Goal: Navigation & Orientation: Understand site structure

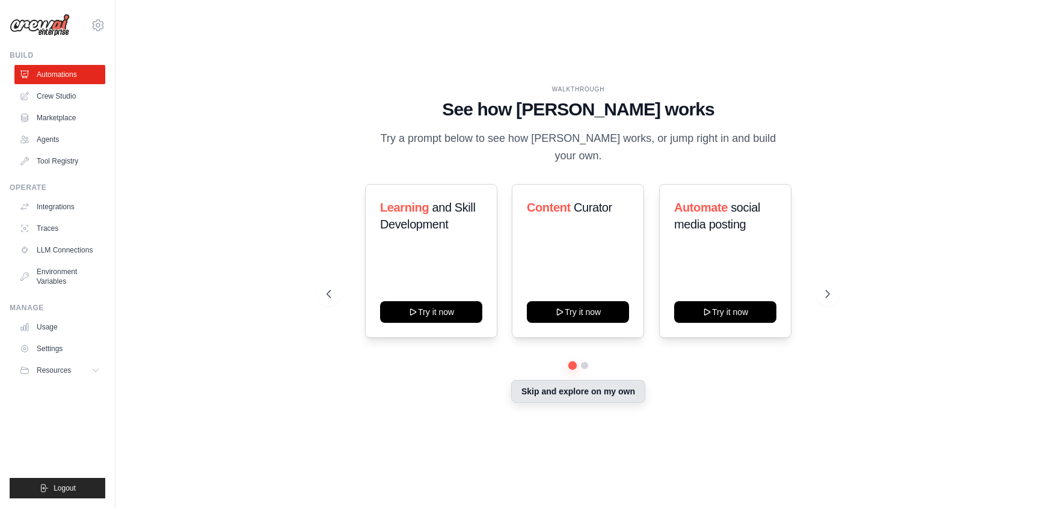
click at [600, 382] on button "Skip and explore on my own" at bounding box center [578, 391] width 134 height 23
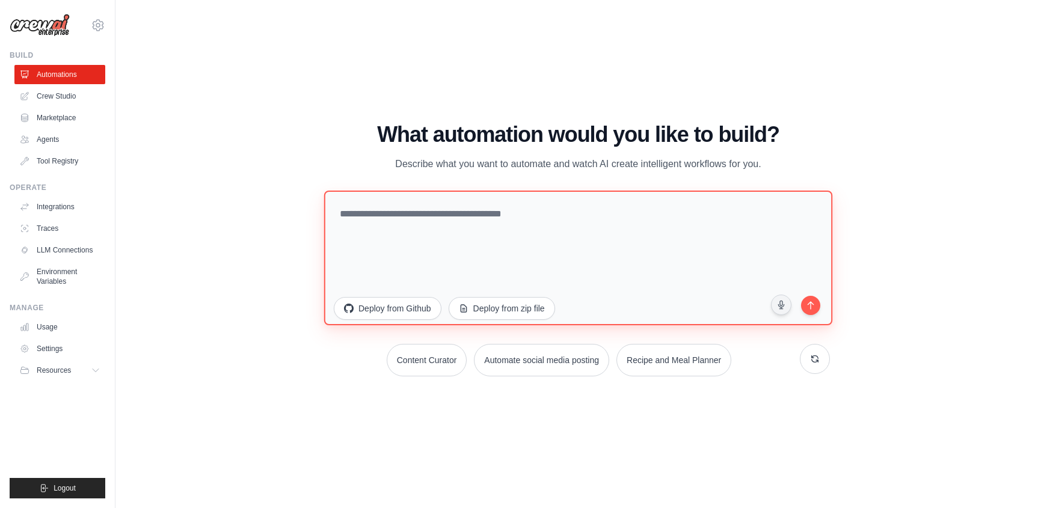
click at [538, 210] on textarea at bounding box center [578, 257] width 508 height 135
click at [312, 475] on div "WALKTHROUGH See how CrewAI works Try a prompt below to see how CrewAI works, or…" at bounding box center [578, 254] width 887 height 484
click at [73, 164] on link "Tool Registry" at bounding box center [61, 161] width 91 height 19
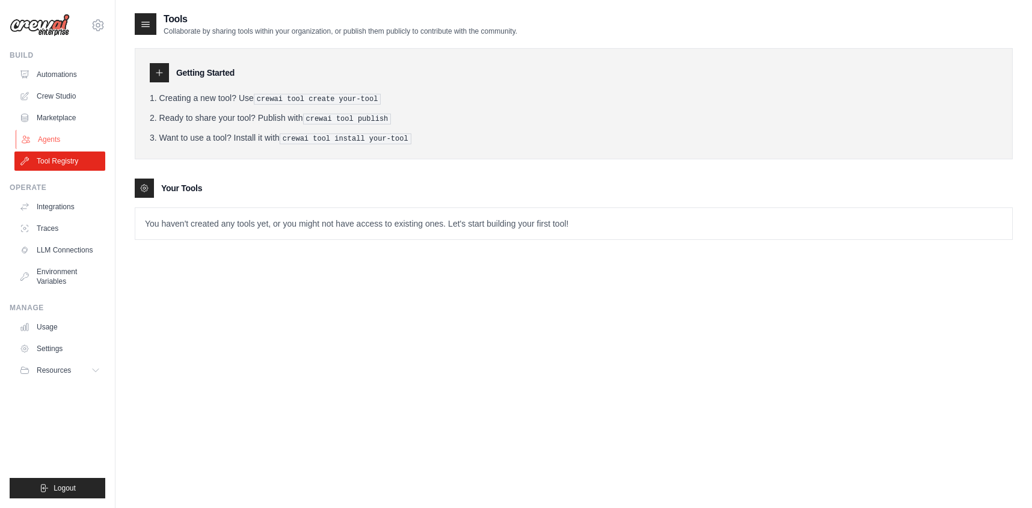
click at [70, 134] on link "Agents" at bounding box center [61, 139] width 91 height 19
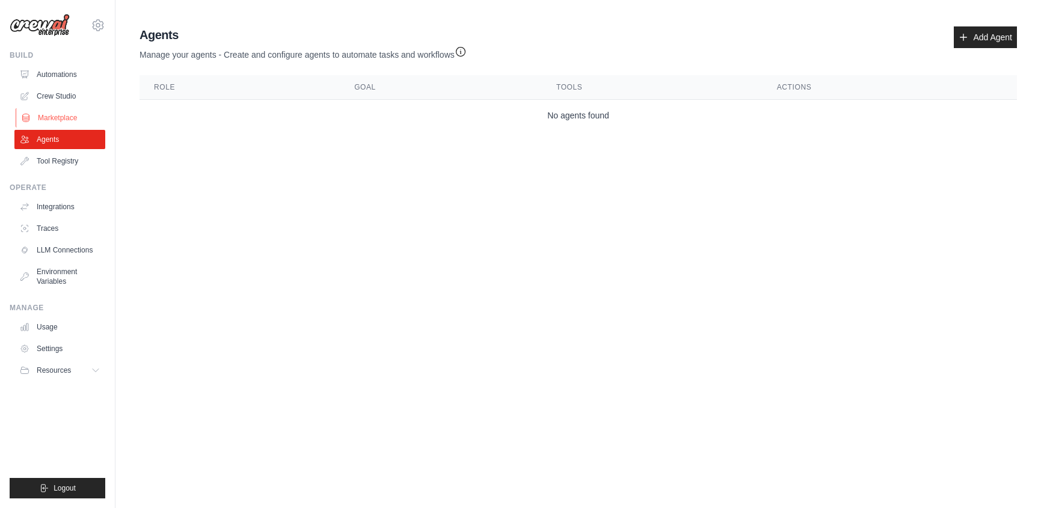
click at [76, 118] on link "Marketplace" at bounding box center [61, 117] width 91 height 19
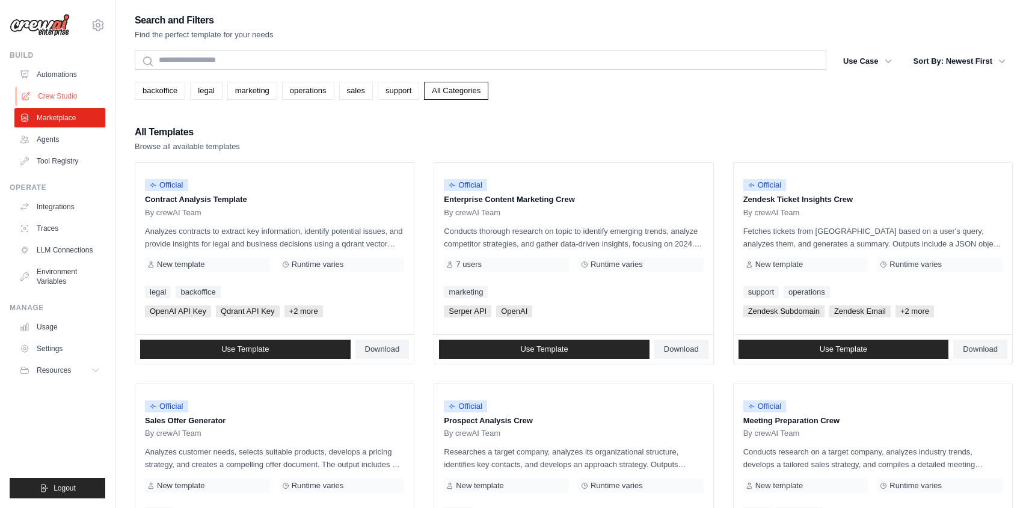
click at [85, 97] on link "Crew Studio" at bounding box center [61, 96] width 91 height 19
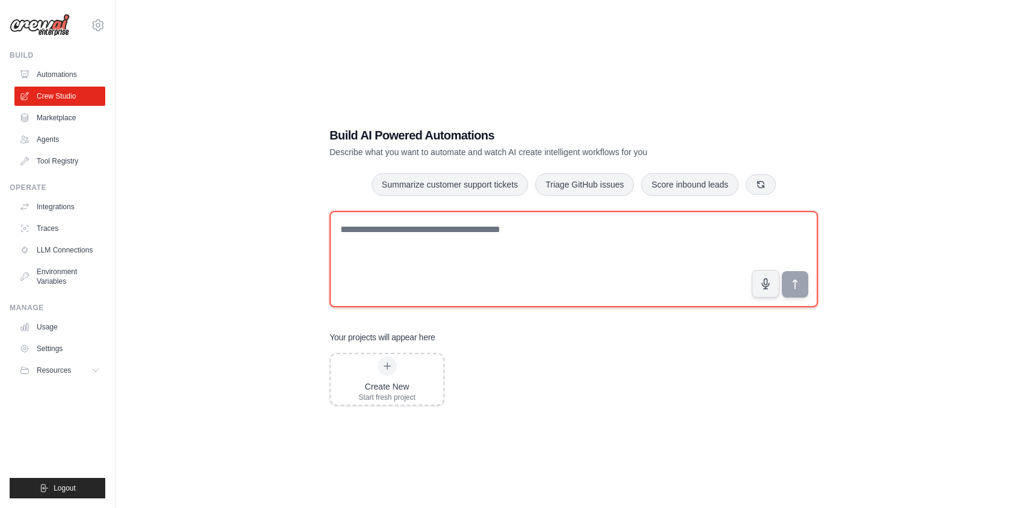
click at [417, 249] on textarea at bounding box center [574, 259] width 488 height 96
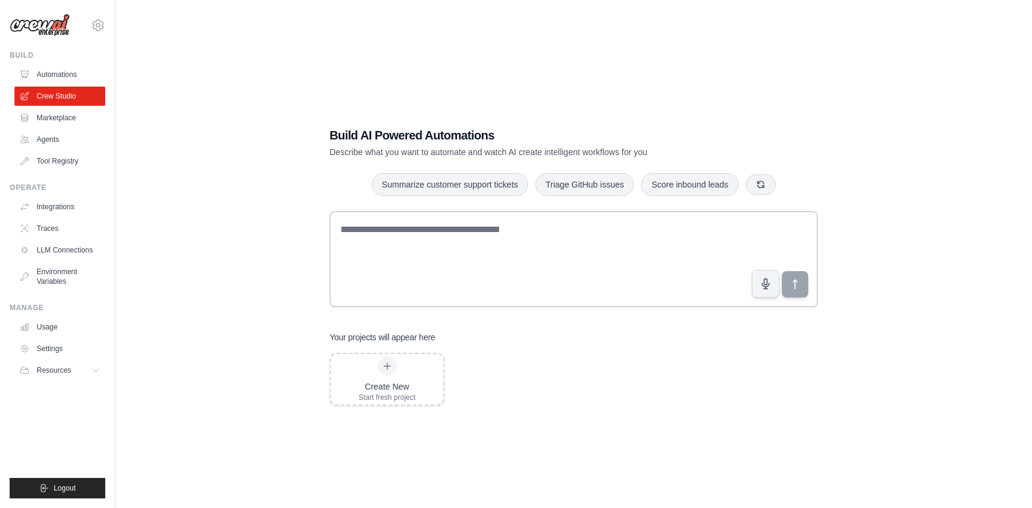
click at [546, 417] on div "Build AI Powered Automations Describe what you want to automate and watch AI cr…" at bounding box center [573, 267] width 517 height 318
click at [624, 94] on div "Build AI Powered Automations Describe what you want to automate and watch AI cr…" at bounding box center [574, 266] width 878 height 508
click at [94, 24] on icon at bounding box center [98, 25] width 14 height 14
click at [132, 252] on div "Build AI Powered Automations Describe what you want to automate and watch AI cr…" at bounding box center [573, 266] width 917 height 508
click at [85, 374] on button "Resources" at bounding box center [61, 370] width 91 height 19
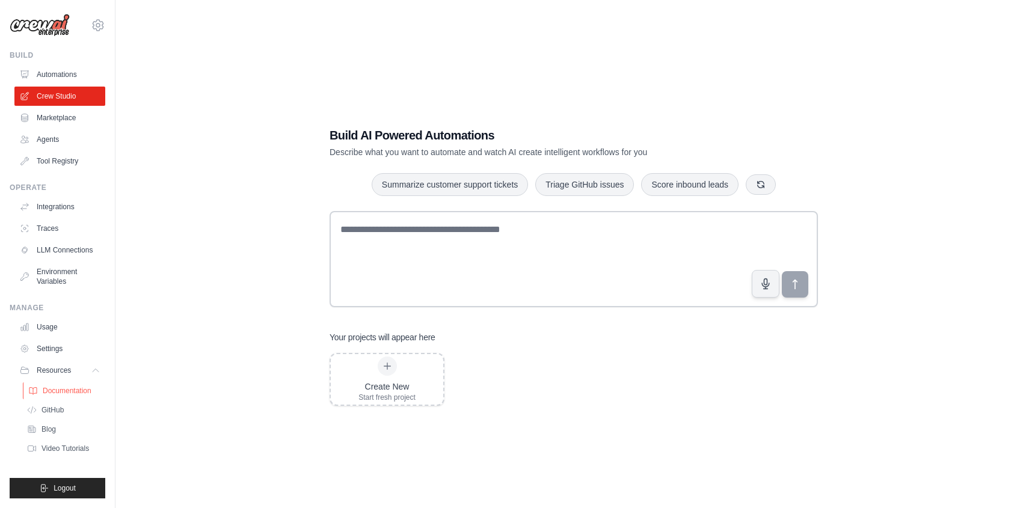
scroll to position [24, 0]
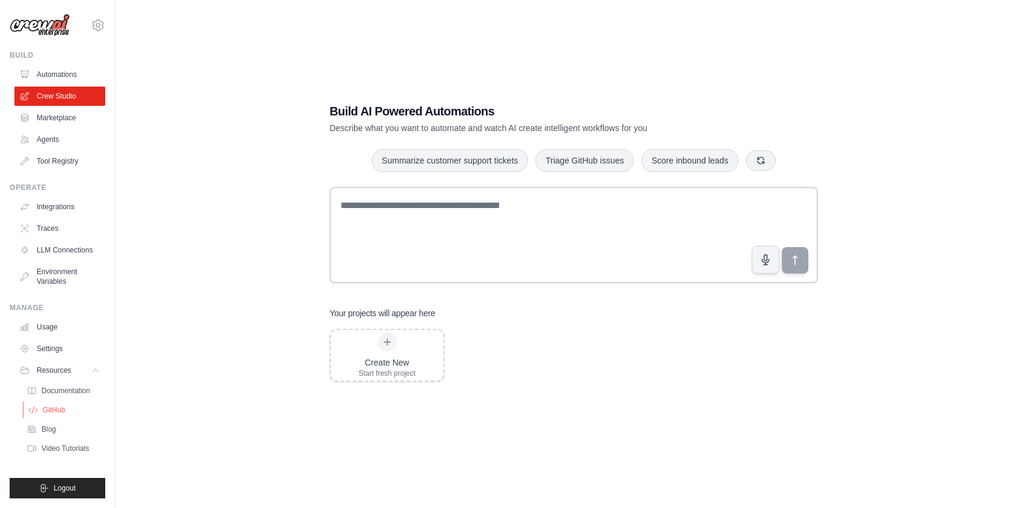
click at [60, 410] on span "GitHub" at bounding box center [54, 410] width 22 height 10
click at [56, 393] on span "Documentation" at bounding box center [67, 391] width 49 height 10
click at [60, 348] on link "Settings" at bounding box center [61, 348] width 91 height 19
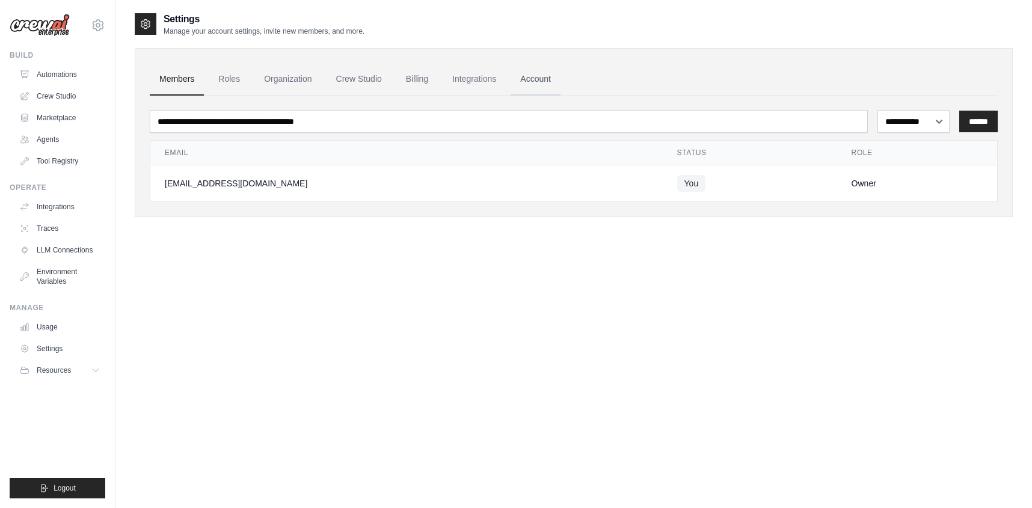
click at [523, 75] on link "Account" at bounding box center [536, 79] width 50 height 32
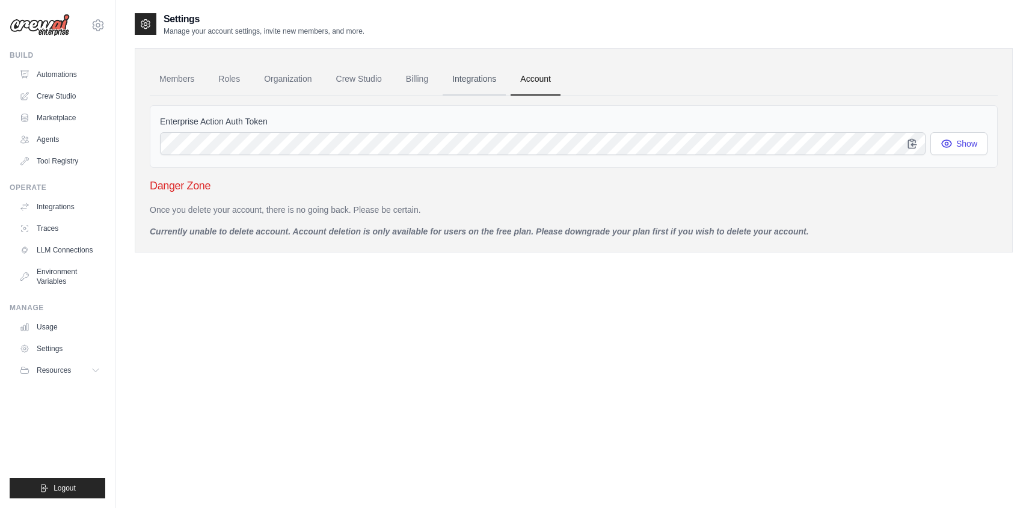
click at [478, 82] on link "Integrations" at bounding box center [474, 79] width 63 height 32
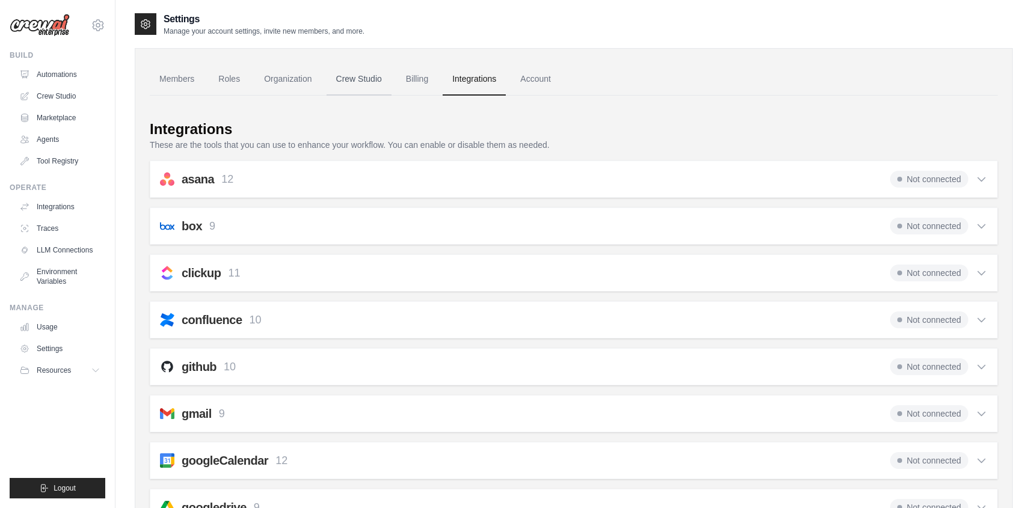
click at [339, 82] on link "Crew Studio" at bounding box center [359, 79] width 65 height 32
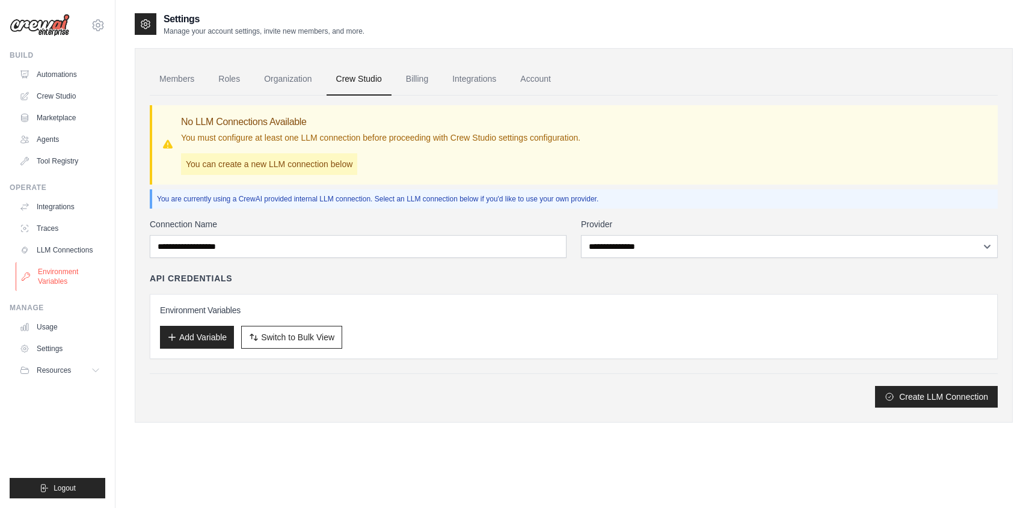
click at [78, 279] on link "Environment Variables" at bounding box center [61, 276] width 91 height 29
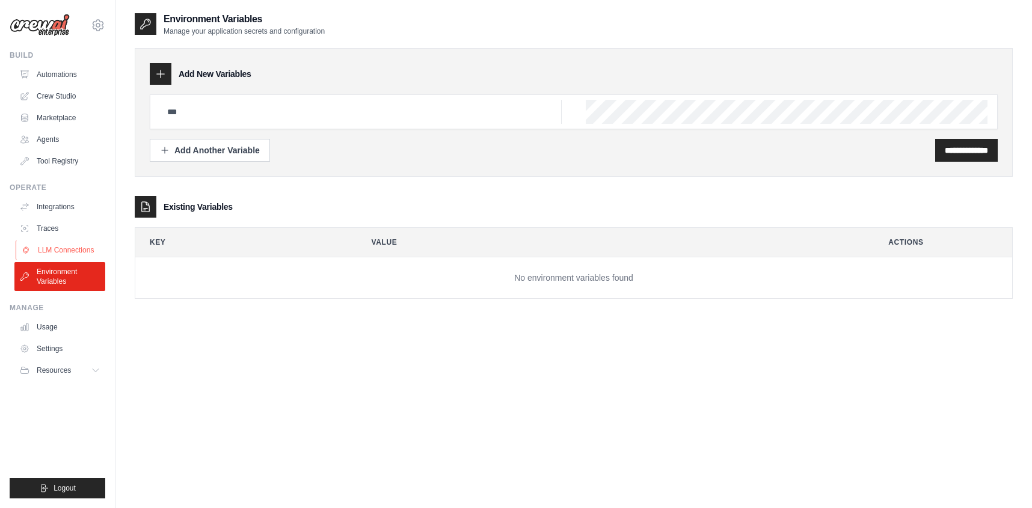
click at [59, 242] on link "LLM Connections" at bounding box center [61, 250] width 91 height 19
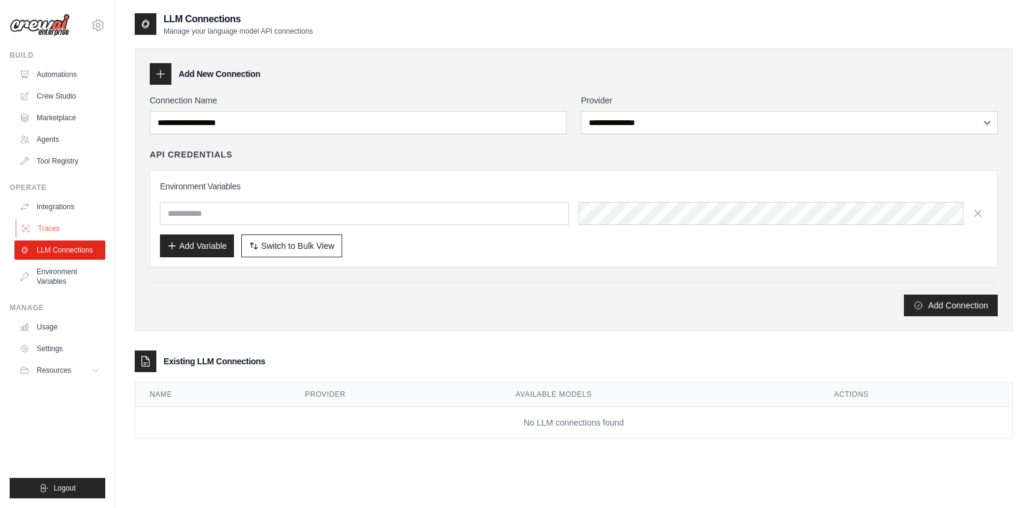
click at [63, 228] on link "Traces" at bounding box center [61, 228] width 91 height 19
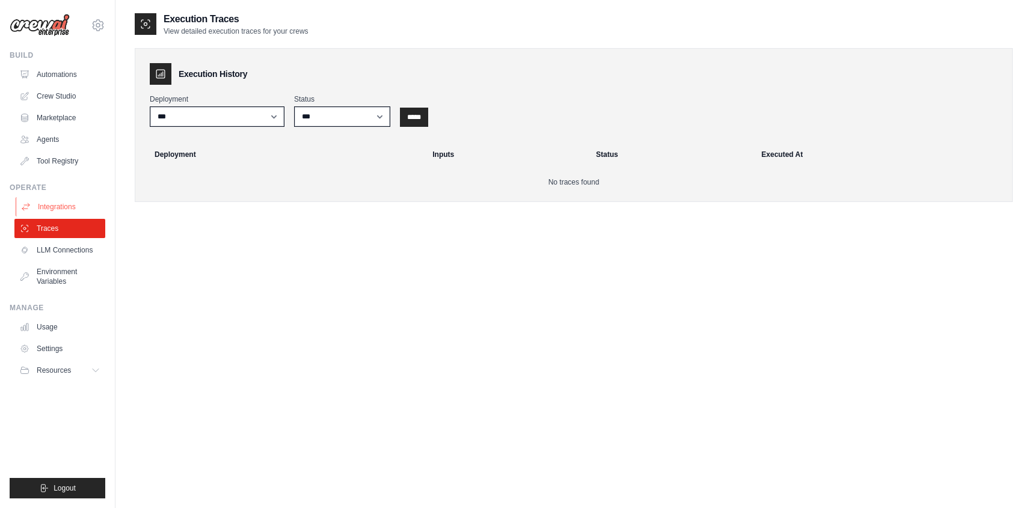
click at [66, 213] on link "Integrations" at bounding box center [61, 206] width 91 height 19
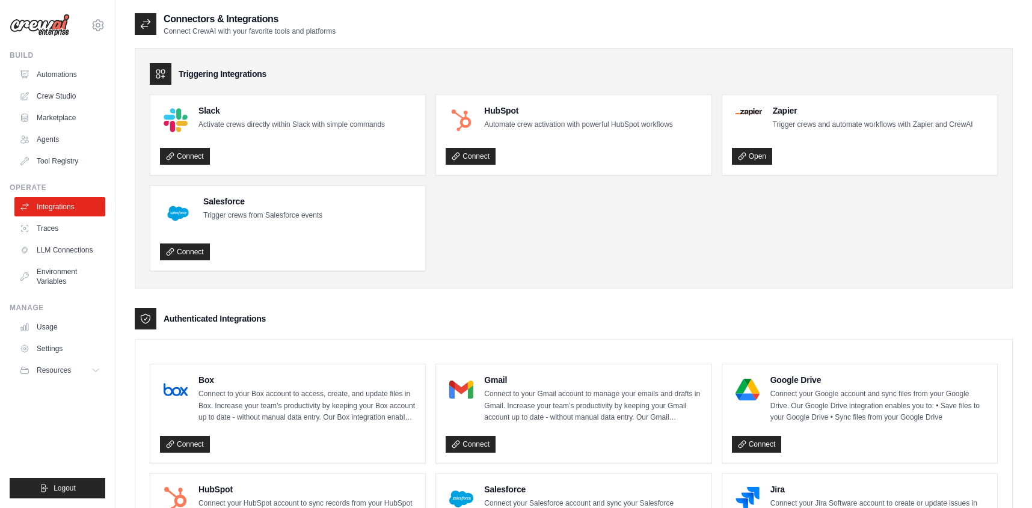
click at [67, 206] on link "Integrations" at bounding box center [59, 206] width 91 height 19
click at [99, 28] on icon at bounding box center [98, 25] width 14 height 14
click at [97, 88] on link "Settings" at bounding box center [98, 81] width 106 height 22
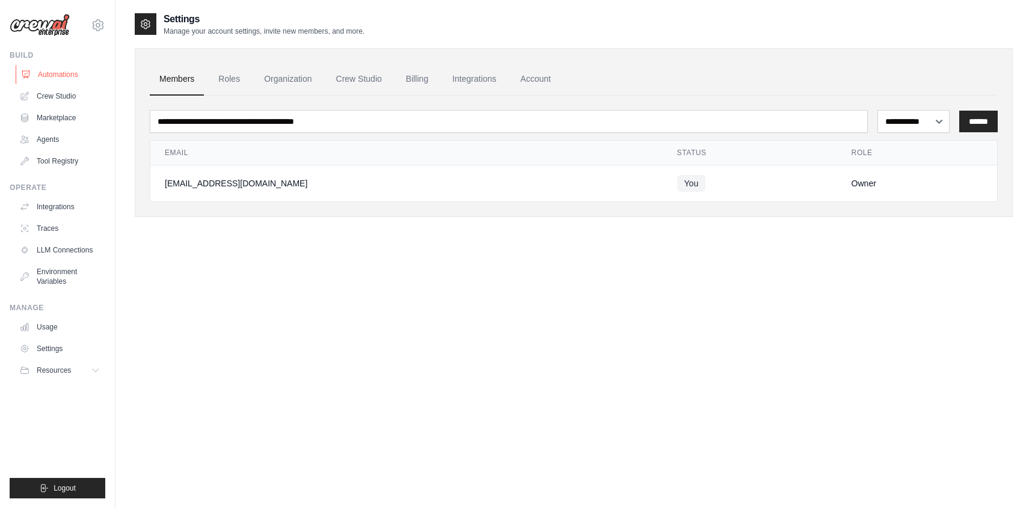
click at [67, 75] on link "Automations" at bounding box center [61, 74] width 91 height 19
